Goal: Book appointment/travel/reservation

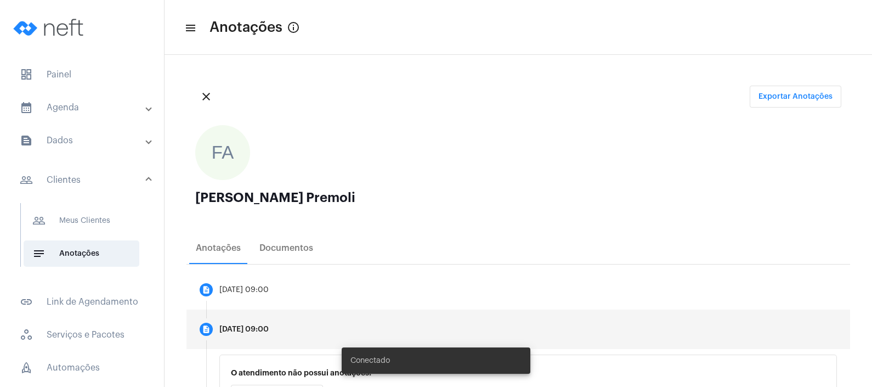
scroll to position [137, 0]
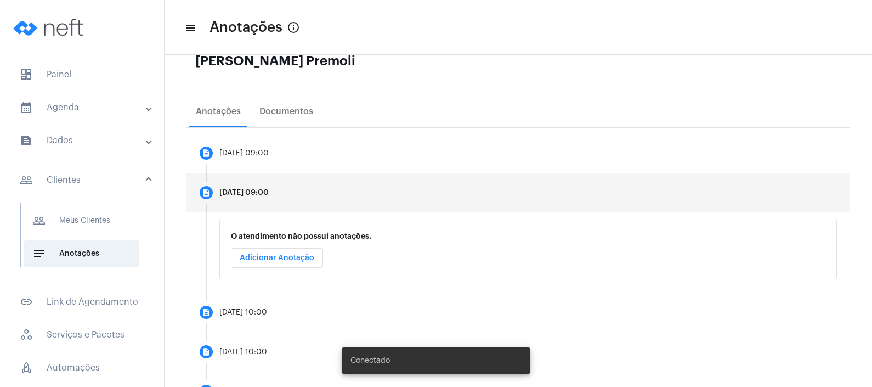
click at [294, 258] on span "Adicionar Anotação" at bounding box center [277, 258] width 75 height 8
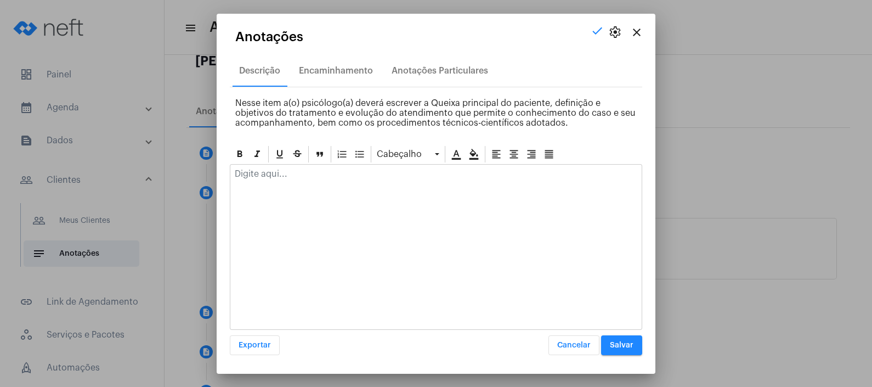
click at [291, 189] on div at bounding box center [436, 247] width 413 height 166
click at [291, 179] on div at bounding box center [436, 177] width 412 height 24
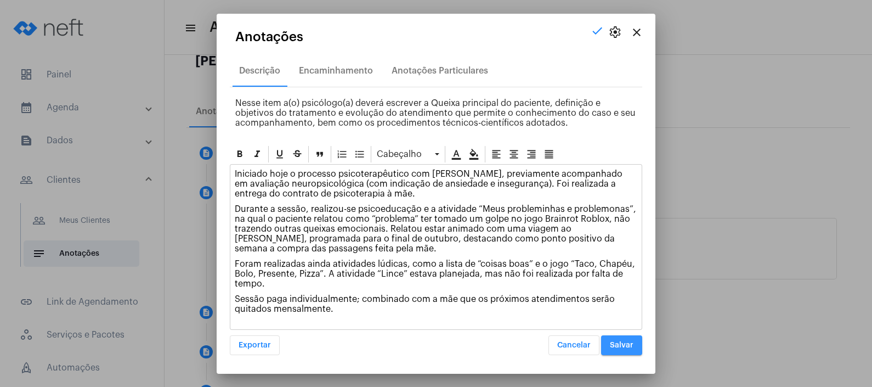
click at [625, 338] on button "Salvar" at bounding box center [621, 345] width 41 height 20
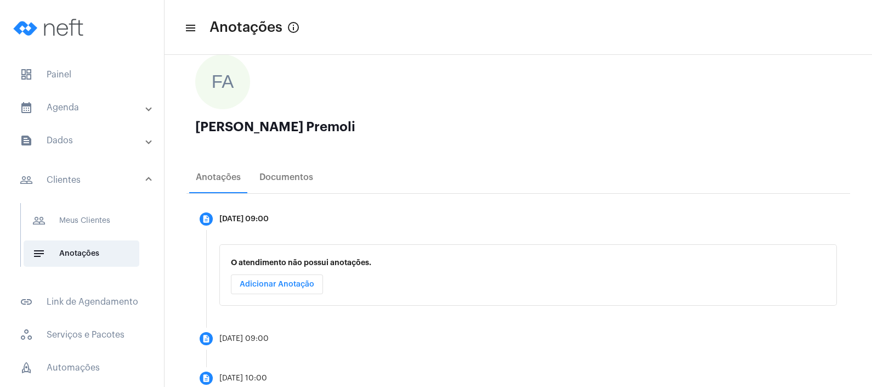
scroll to position [206, 0]
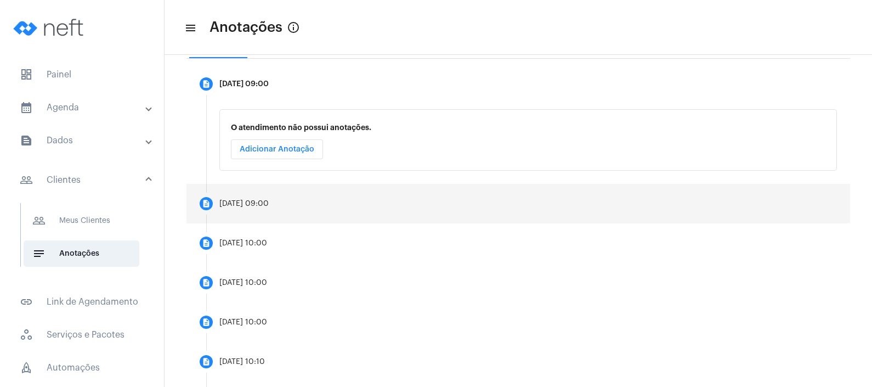
click at [272, 193] on mat-step-header "description [DATE] 09:00" at bounding box center [519, 204] width 664 height 40
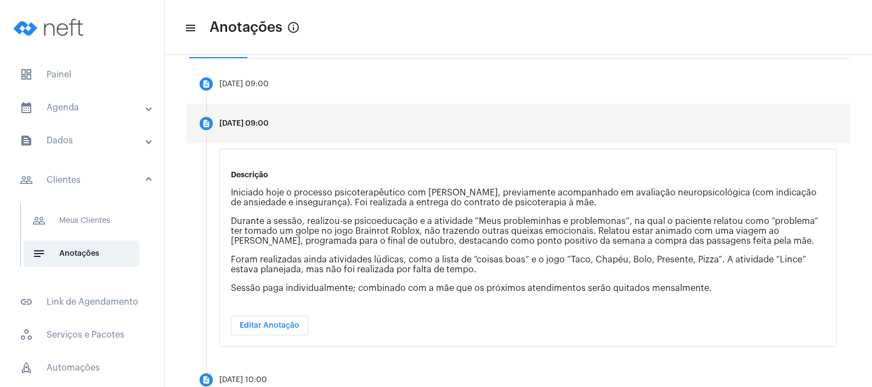
click at [288, 322] on span "Editar Anotação" at bounding box center [270, 326] width 60 height 8
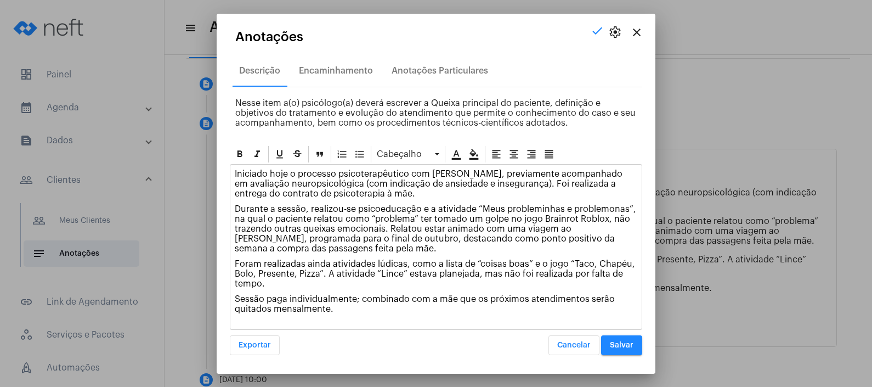
drag, startPoint x: 234, startPoint y: 296, endPoint x: 338, endPoint y: 312, distance: 105.5
click at [338, 312] on div "Iniciado hoje o processo psicoterapêutico com [PERSON_NAME], previamente acompa…" at bounding box center [436, 244] width 412 height 159
click at [469, 149] on icon at bounding box center [474, 154] width 11 height 11
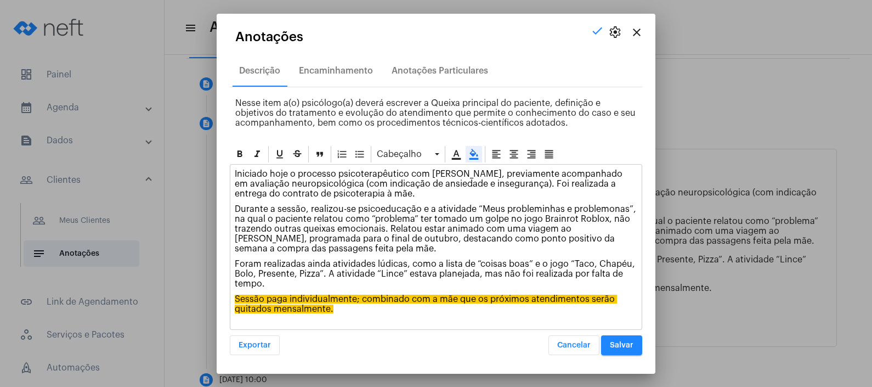
click at [366, 241] on p "Durante a sessão, realizou-se psicoeducação e a atividade “Meus probleminhas e …" at bounding box center [436, 228] width 403 height 49
drag, startPoint x: 497, startPoint y: 178, endPoint x: 518, endPoint y: 193, distance: 25.6
click at [518, 193] on p "Iniciado hoje o processo psicoterapêutico com [PERSON_NAME], previamente acompa…" at bounding box center [436, 184] width 403 height 30
click at [472, 151] on icon at bounding box center [474, 154] width 9 height 11
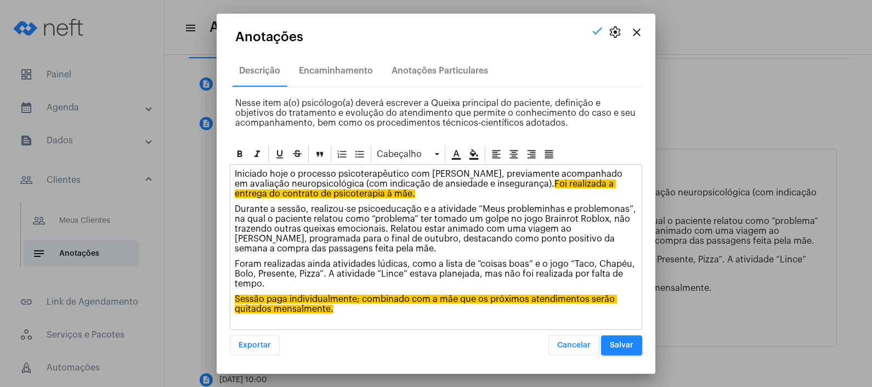
click at [433, 226] on p "Durante a sessão, realizou-se psicoeducação e a atividade “Meus probleminhas e …" at bounding box center [436, 228] width 403 height 49
click at [625, 342] on span "Salvar" at bounding box center [622, 345] width 24 height 8
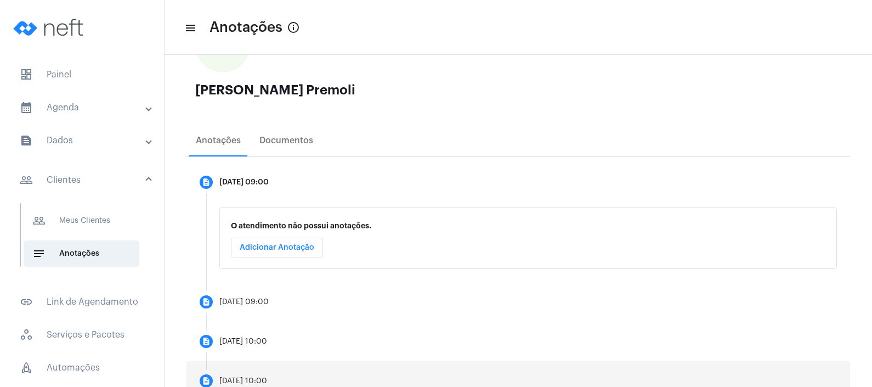
scroll to position [206, 0]
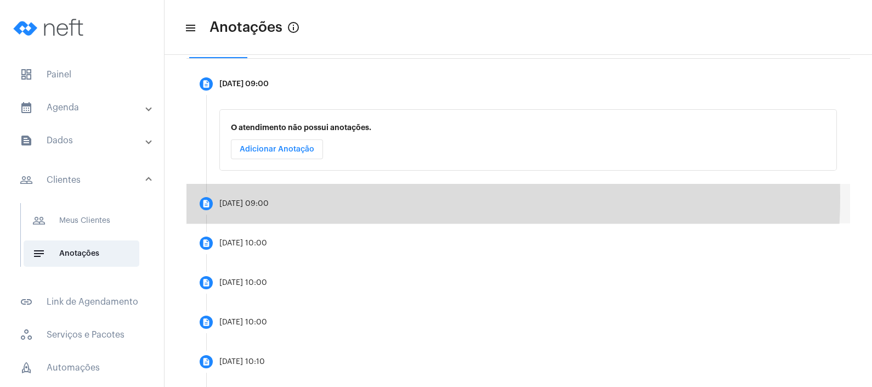
click at [298, 196] on mat-step-header "description [DATE] 09:00" at bounding box center [519, 204] width 664 height 40
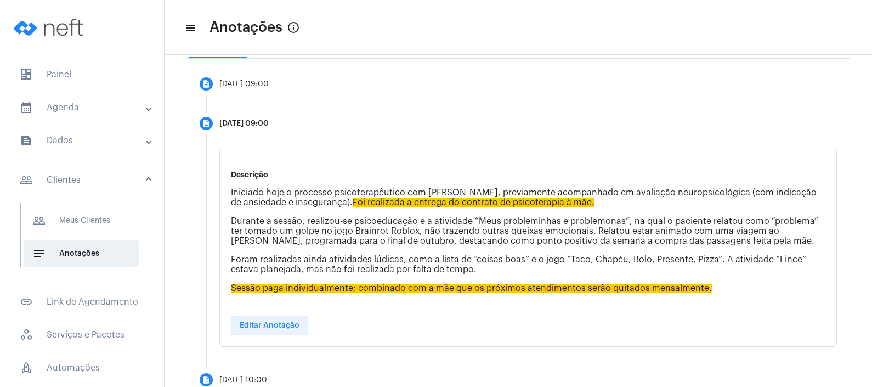
click at [279, 324] on span "Editar Anotação" at bounding box center [270, 326] width 60 height 8
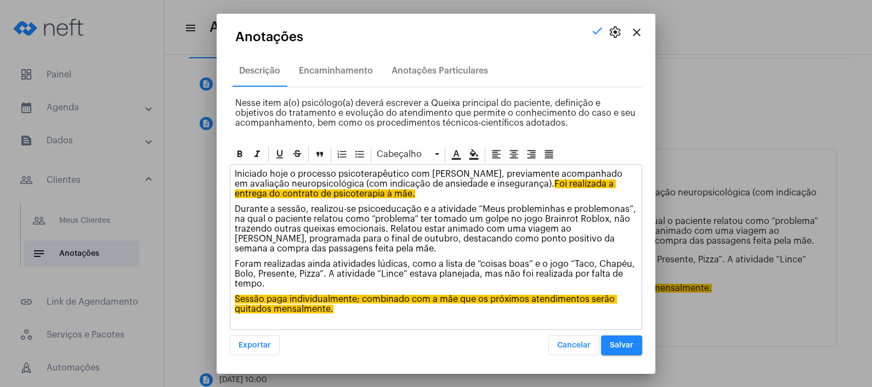
drag, startPoint x: 520, startPoint y: 215, endPoint x: 626, endPoint y: 214, distance: 105.9
click at [604, 222] on p "Durante a sessão, realizou-se psicoeducação e a atividade “Meus probleminhas e …" at bounding box center [436, 228] width 403 height 49
click at [469, 154] on icon at bounding box center [474, 154] width 11 height 11
click at [484, 229] on p "Durante a sessão, realizou-se psicoeducação e a atividade “Meus probleminhas e …" at bounding box center [436, 228] width 403 height 49
click at [622, 341] on span "Salvar" at bounding box center [622, 345] width 24 height 8
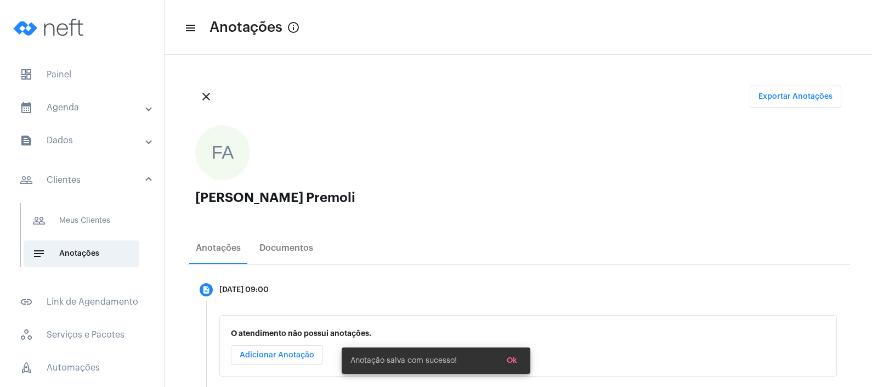
click at [54, 105] on mat-panel-title "calendar_month_outlined Agenda" at bounding box center [83, 107] width 127 height 13
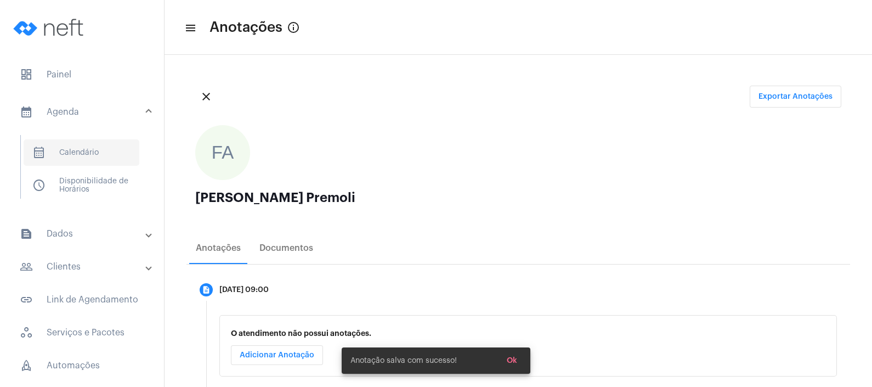
click at [74, 151] on span "calendar_month_outlined Calendário" at bounding box center [82, 152] width 116 height 26
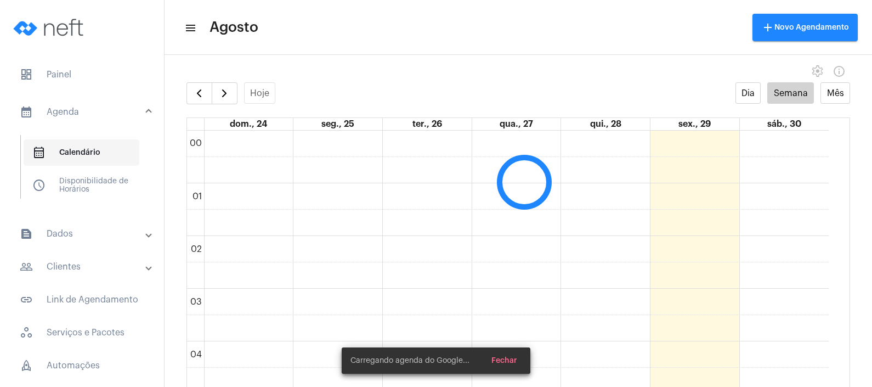
scroll to position [316, 0]
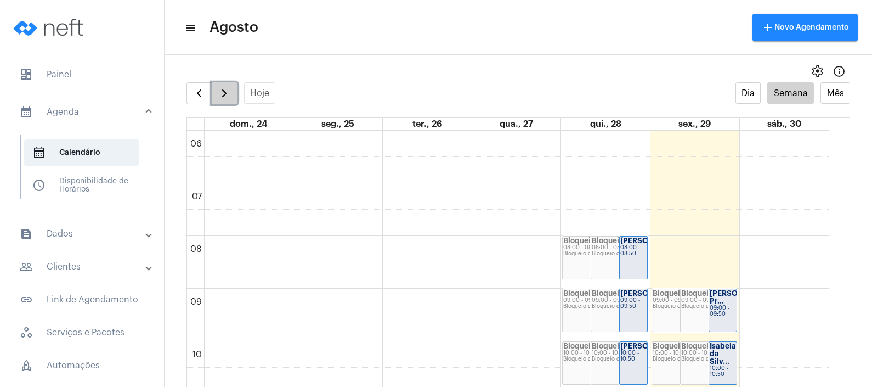
click at [218, 93] on span "button" at bounding box center [224, 93] width 13 height 13
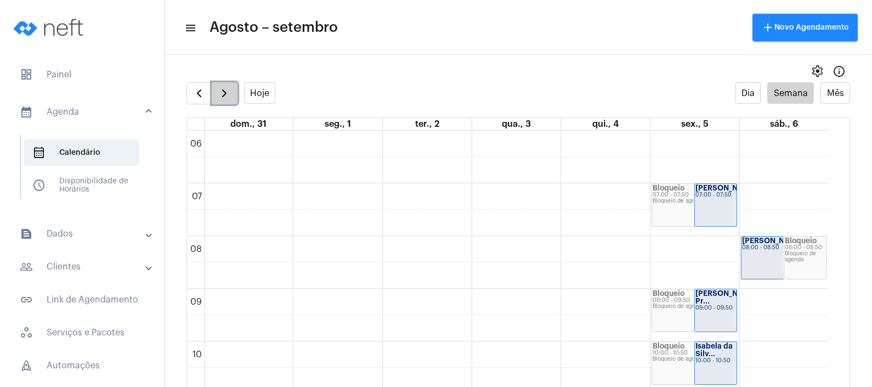
click at [218, 93] on span "button" at bounding box center [224, 93] width 13 height 13
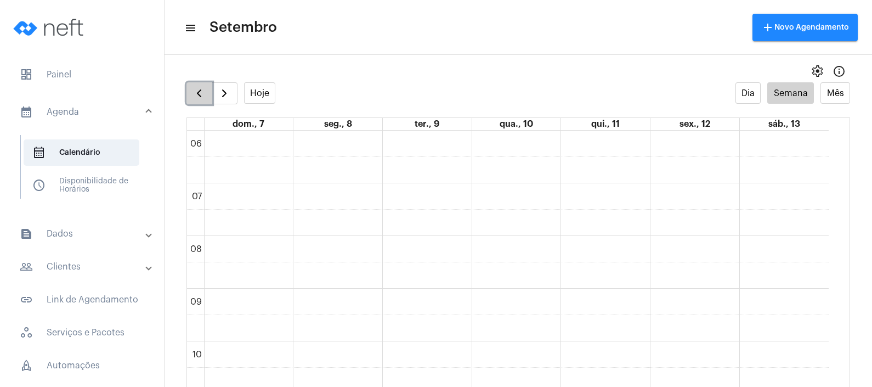
click at [195, 96] on span "button" at bounding box center [199, 93] width 13 height 13
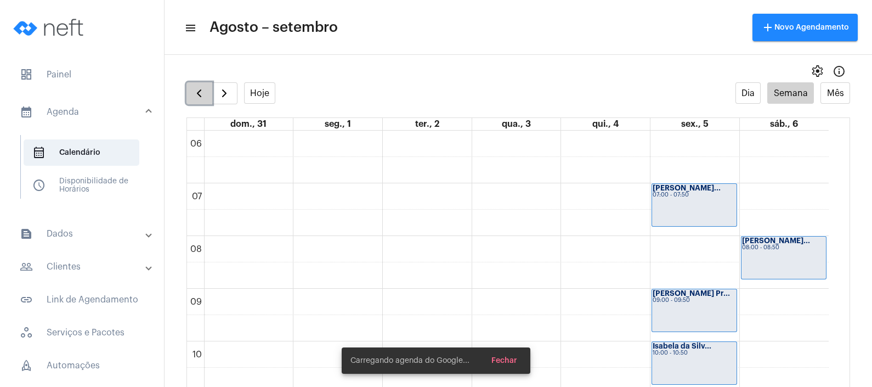
click at [195, 96] on span "button" at bounding box center [199, 93] width 13 height 13
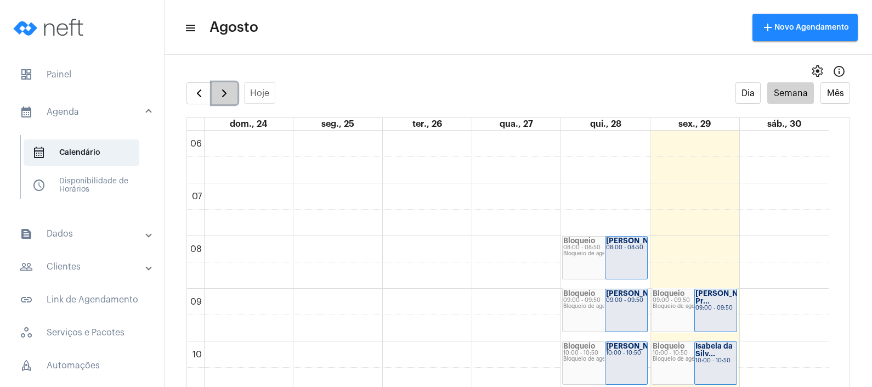
click at [222, 94] on span "button" at bounding box center [224, 93] width 13 height 13
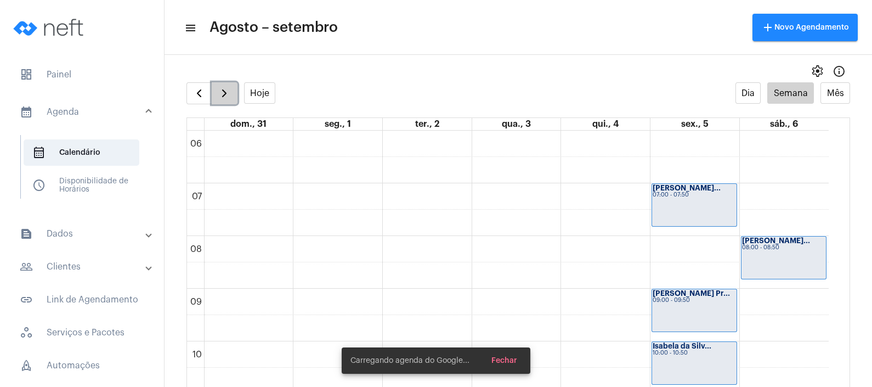
click at [222, 94] on span "button" at bounding box center [224, 93] width 13 height 13
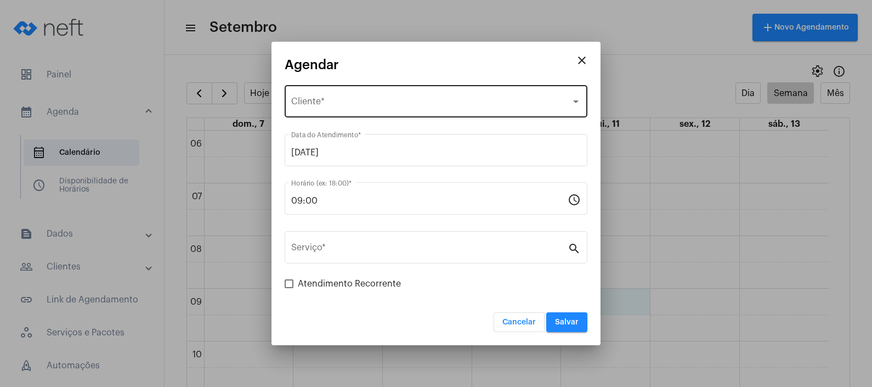
click at [447, 99] on div "Selecione o Cliente" at bounding box center [431, 104] width 280 height 10
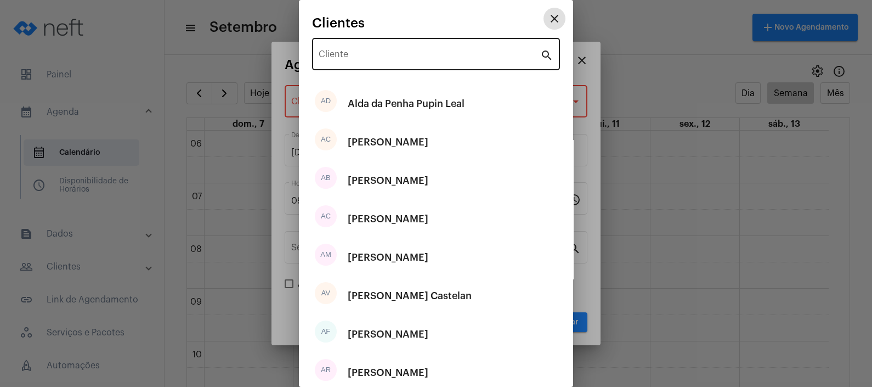
click at [433, 49] on div "Cliente" at bounding box center [430, 53] width 222 height 35
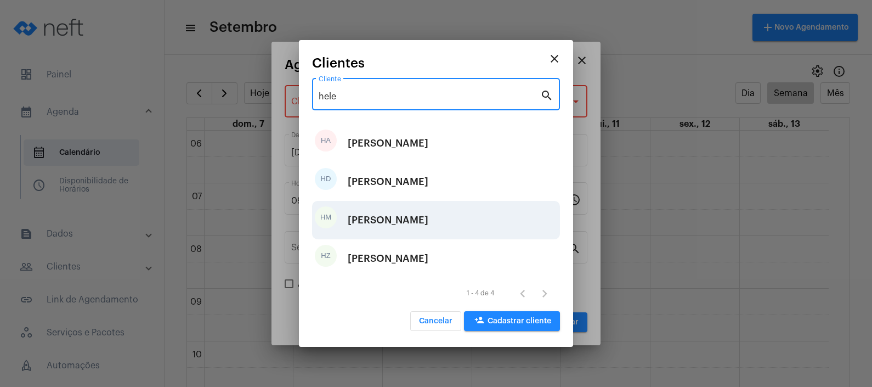
type input "hele"
click at [421, 222] on div "[PERSON_NAME]" at bounding box center [388, 220] width 81 height 33
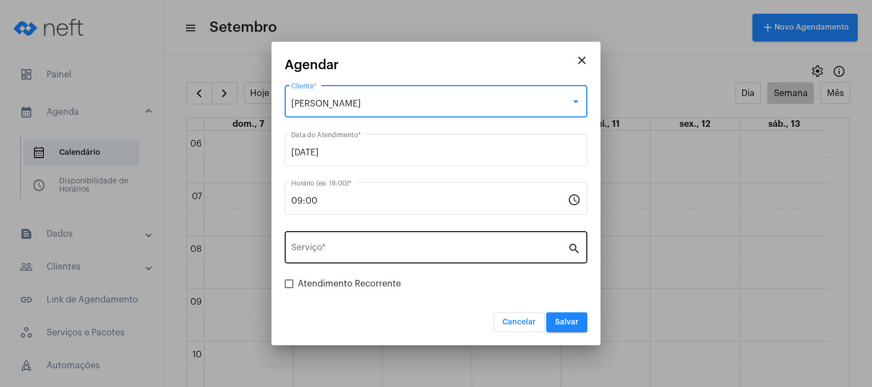
click at [441, 255] on div "Serviço *" at bounding box center [429, 246] width 277 height 35
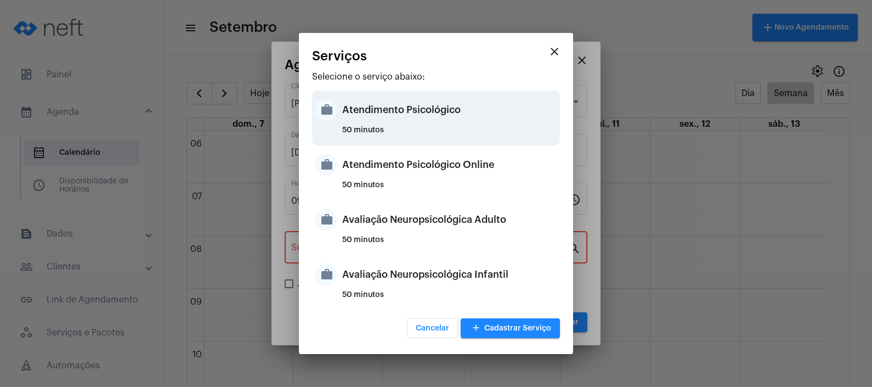
click at [452, 127] on div "50 minutos" at bounding box center [449, 134] width 215 height 16
type input "Atendimento Psicológico"
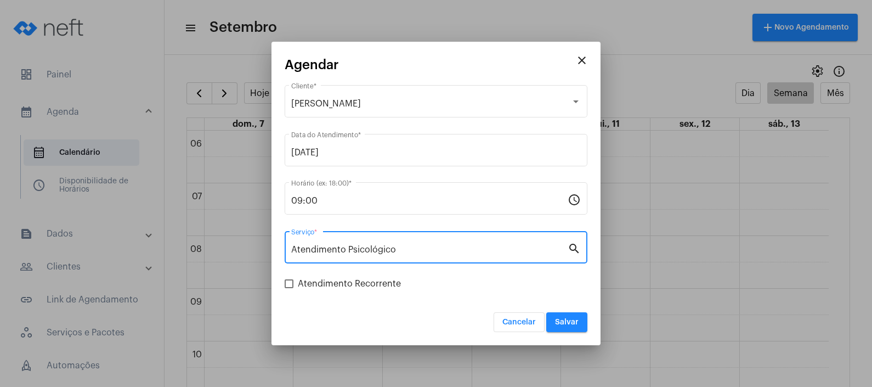
click at [560, 323] on span "Salvar" at bounding box center [567, 322] width 24 height 8
